Goal: Information Seeking & Learning: Learn about a topic

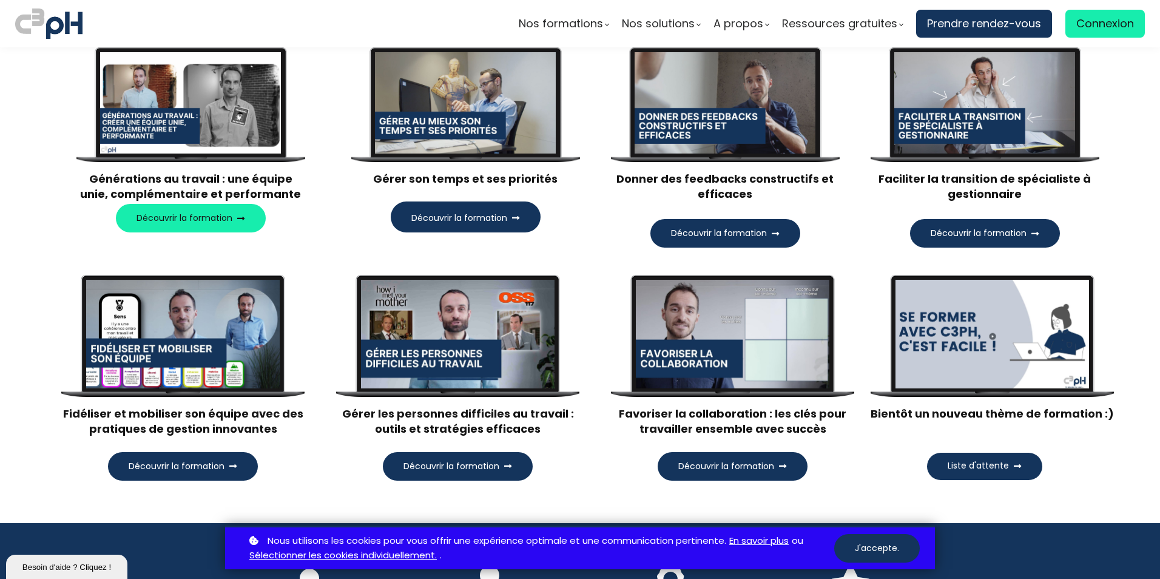
scroll to position [1214, 0]
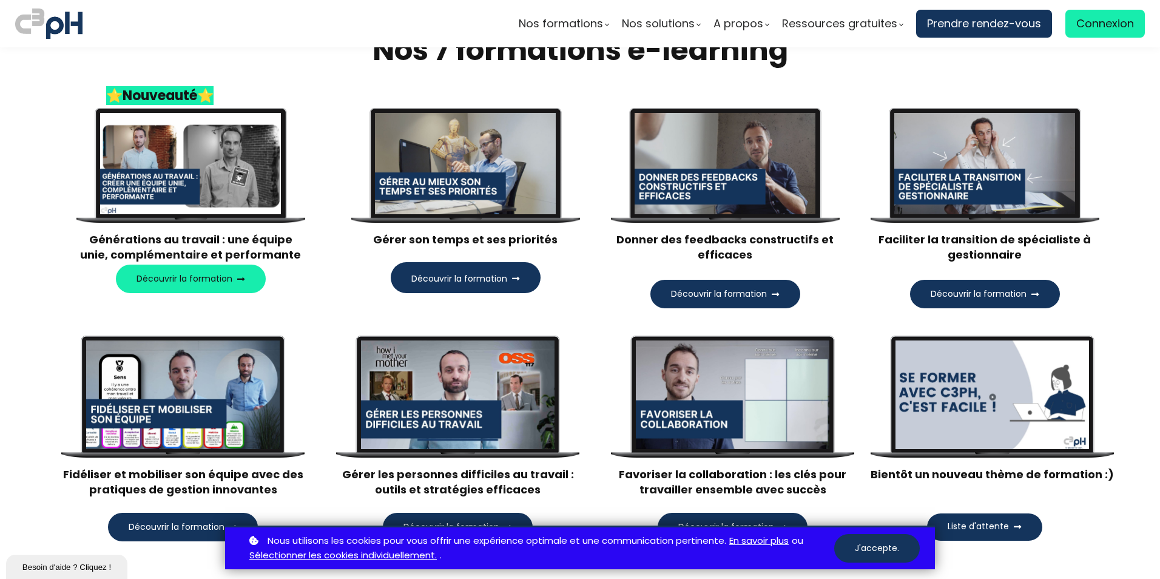
click at [201, 279] on span "Découvrir la formation" at bounding box center [185, 278] width 96 height 13
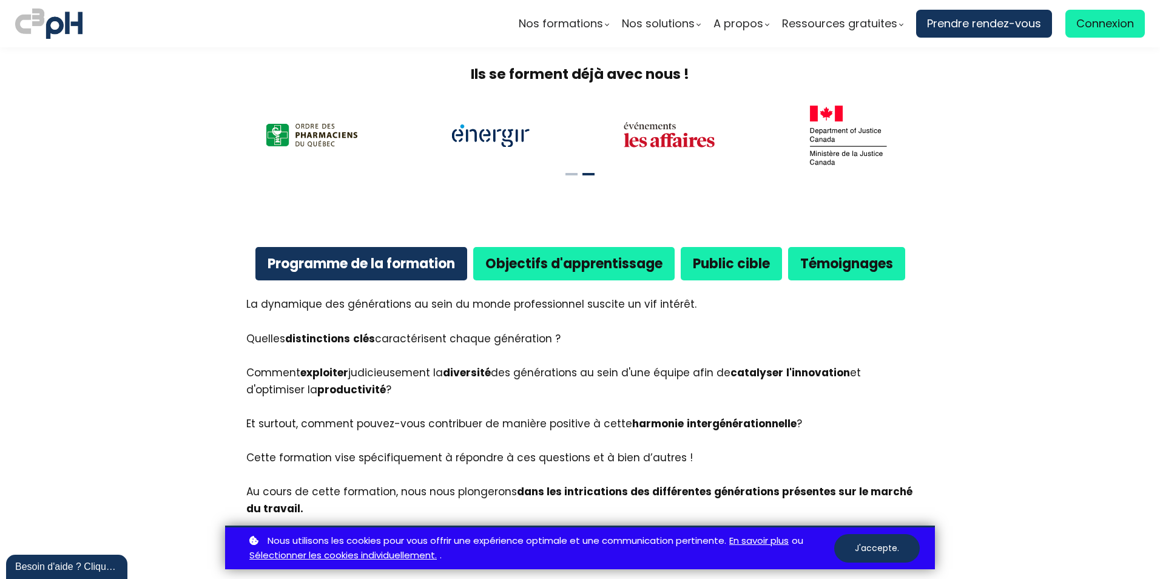
scroll to position [546, 0]
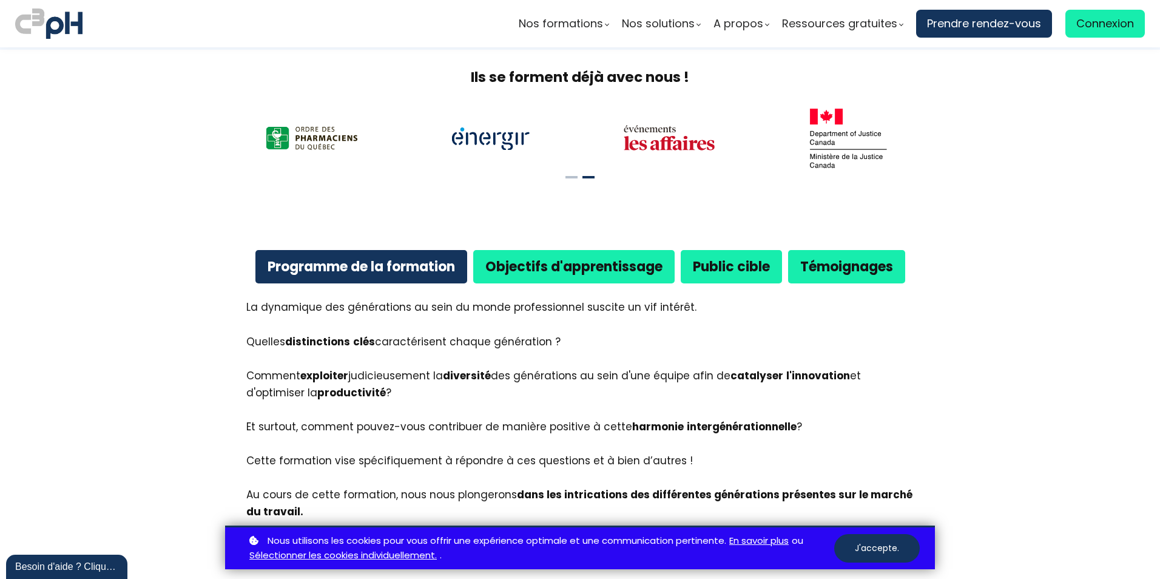
click at [561, 275] on b "Objectifs d'apprentissage" at bounding box center [574, 266] width 177 height 19
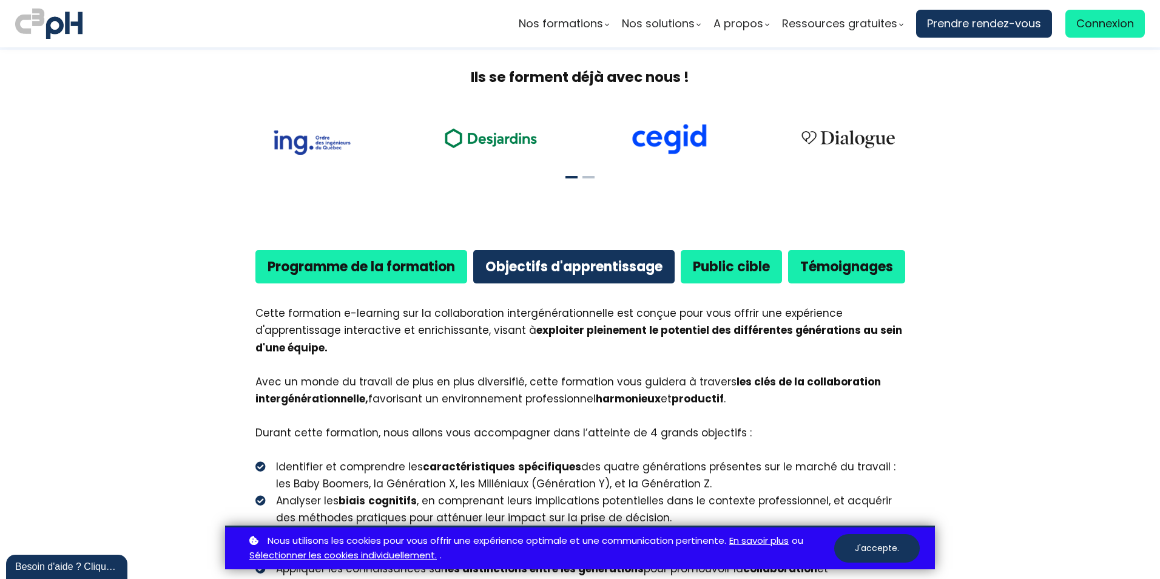
click at [725, 264] on b "Public cible" at bounding box center [731, 266] width 77 height 19
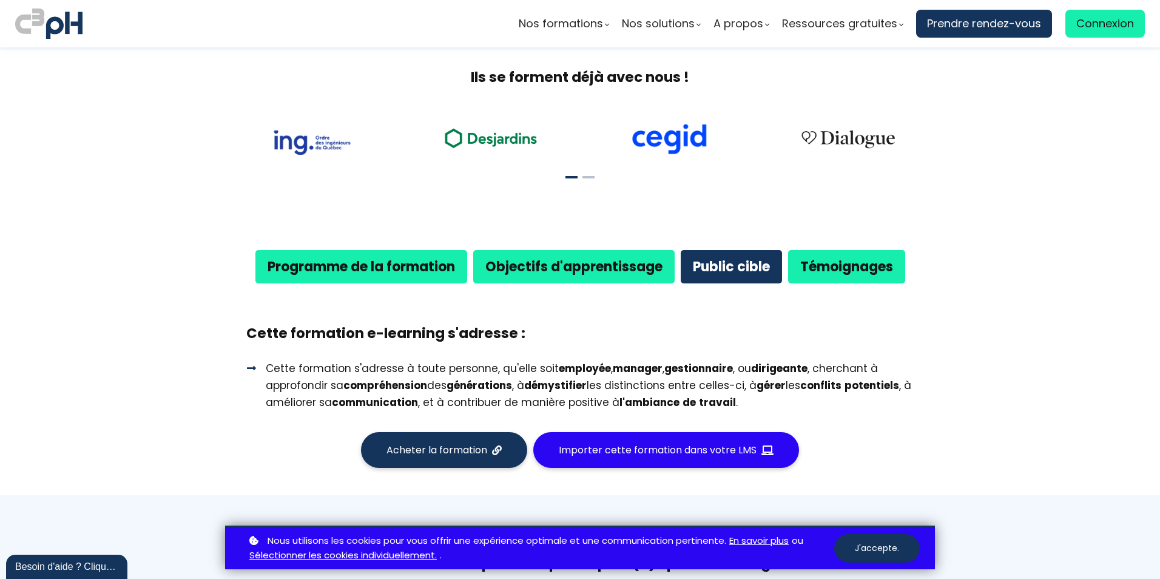
click at [825, 270] on b "Témoignages" at bounding box center [847, 266] width 93 height 19
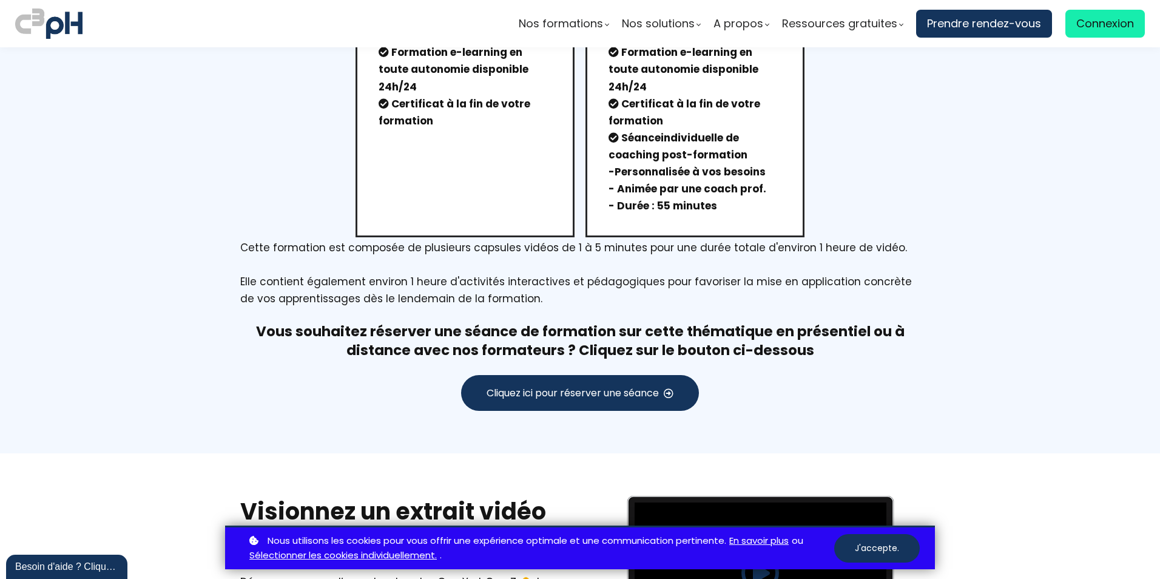
scroll to position [1578, 0]
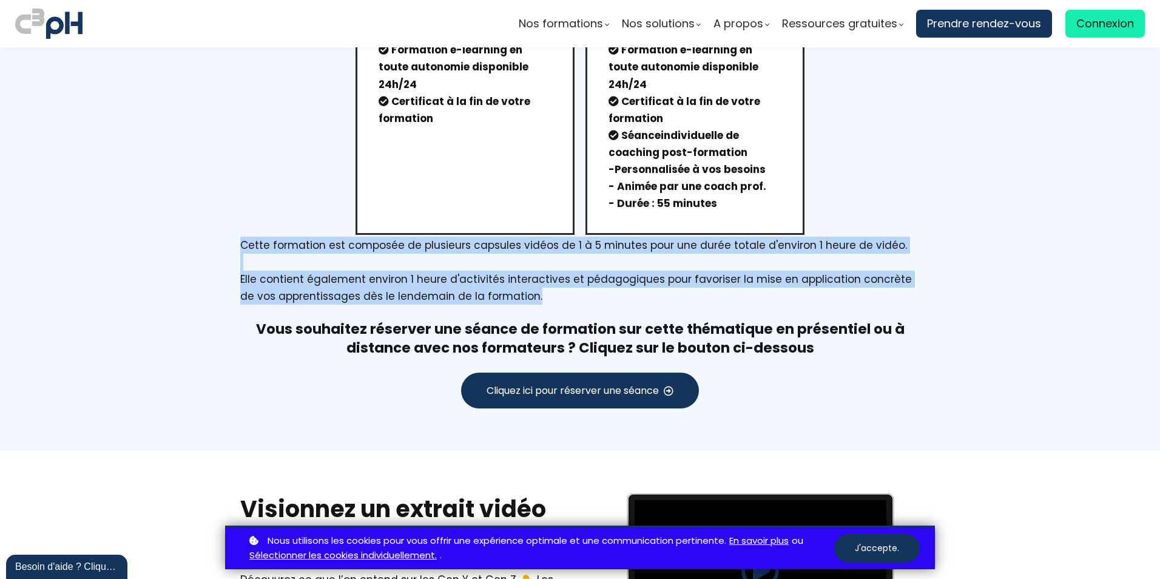
drag, startPoint x: 514, startPoint y: 296, endPoint x: 197, endPoint y: 245, distance: 320.8
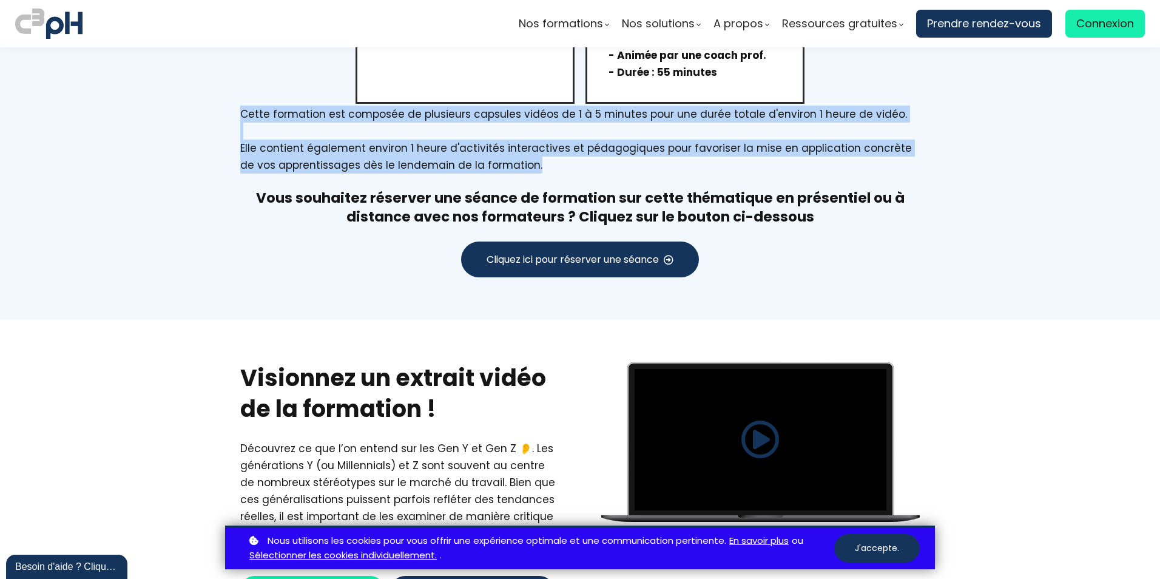
scroll to position [1821, 0]
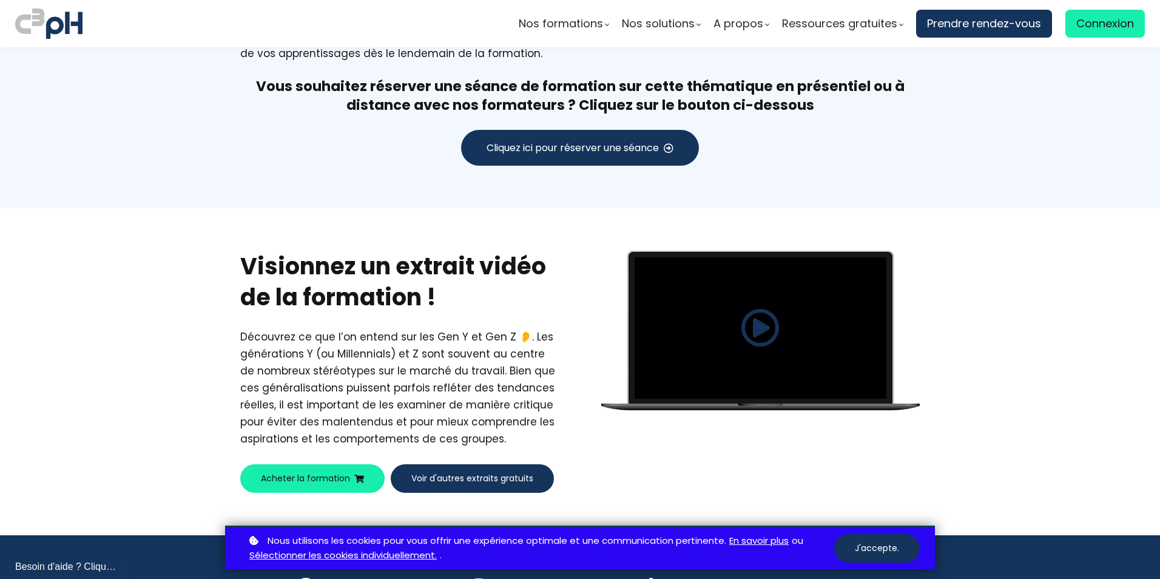
click at [753, 331] on span at bounding box center [760, 327] width 39 height 39
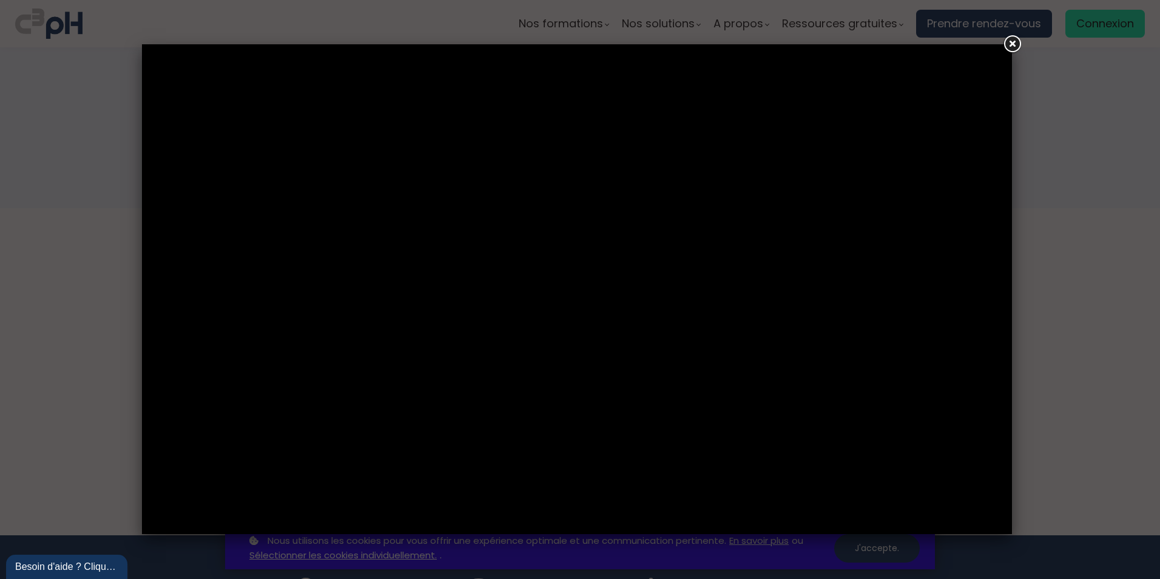
click at [1012, 44] on link at bounding box center [1012, 44] width 22 height 22
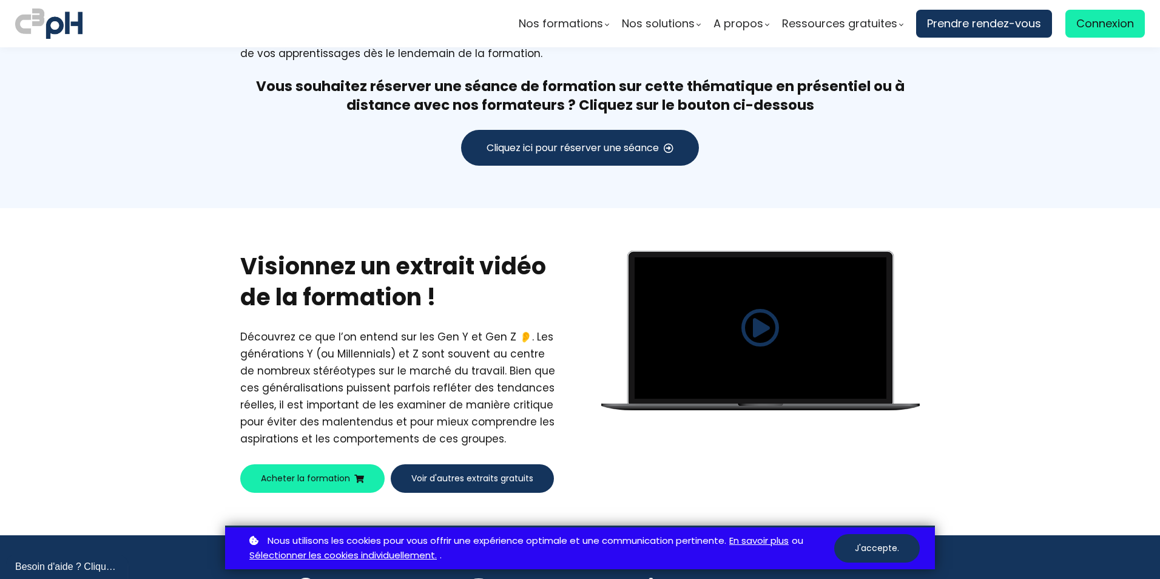
click at [758, 325] on span at bounding box center [760, 327] width 39 height 39
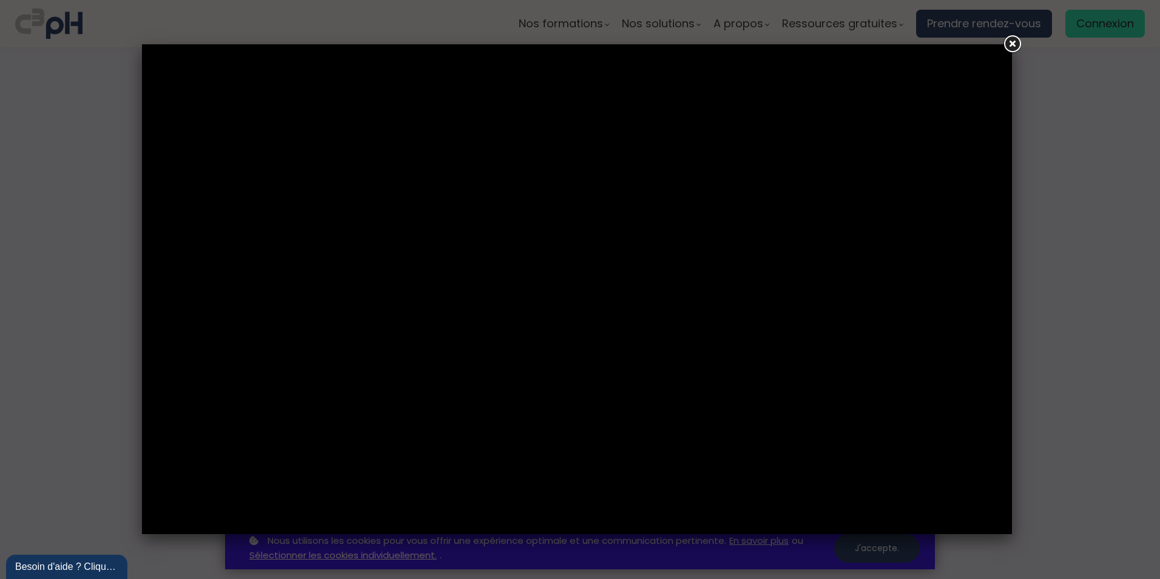
scroll to position [1821, 0]
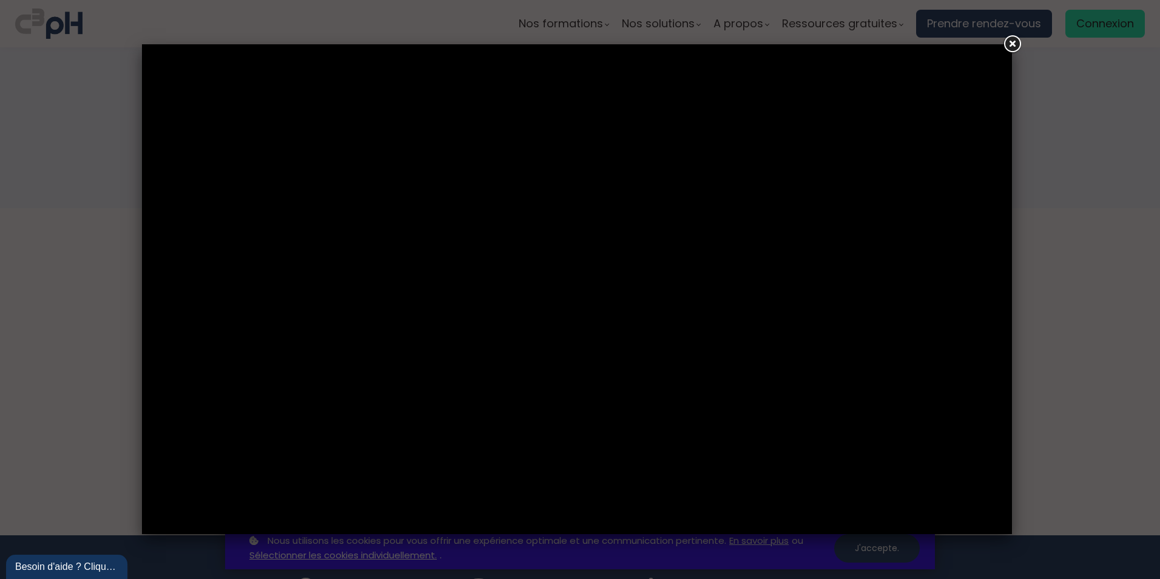
click at [1012, 43] on link at bounding box center [1012, 44] width 22 height 22
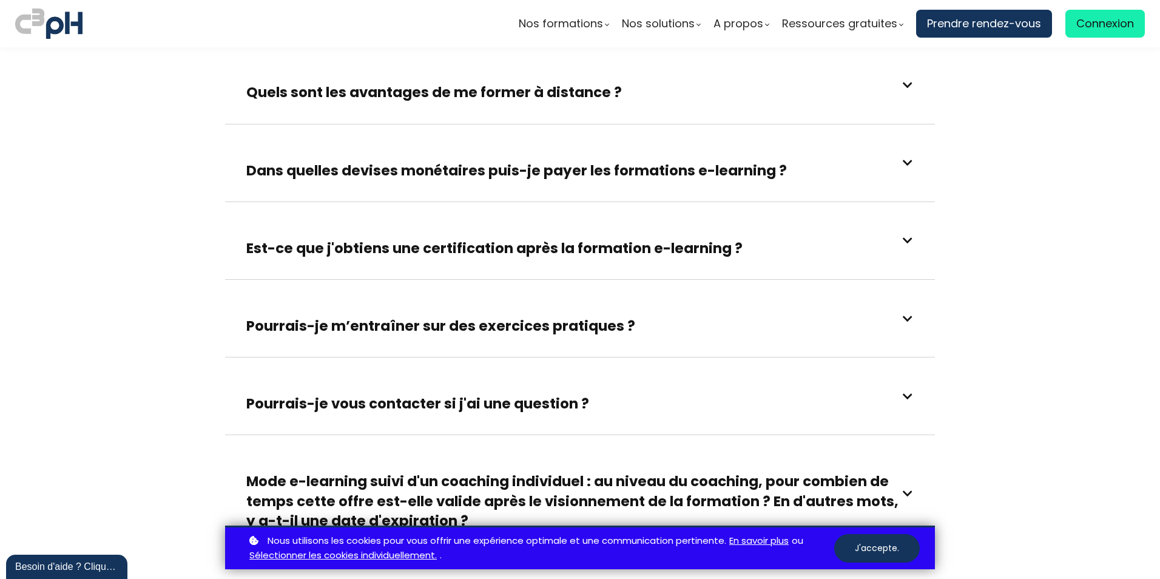
scroll to position [3641, 0]
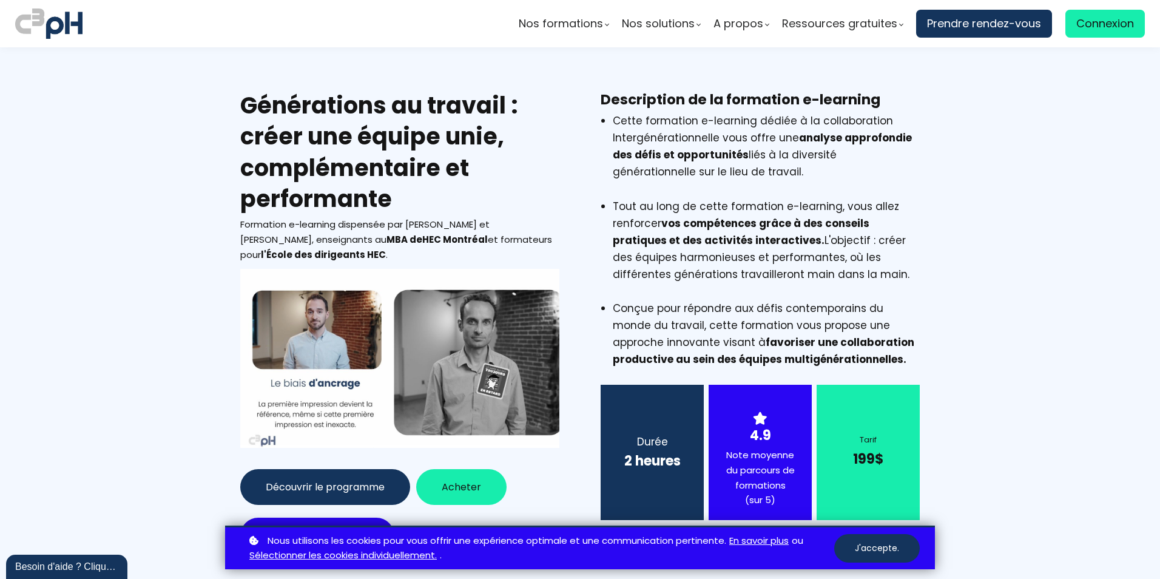
scroll to position [3641, 0]
